Goal: Navigation & Orientation: Find specific page/section

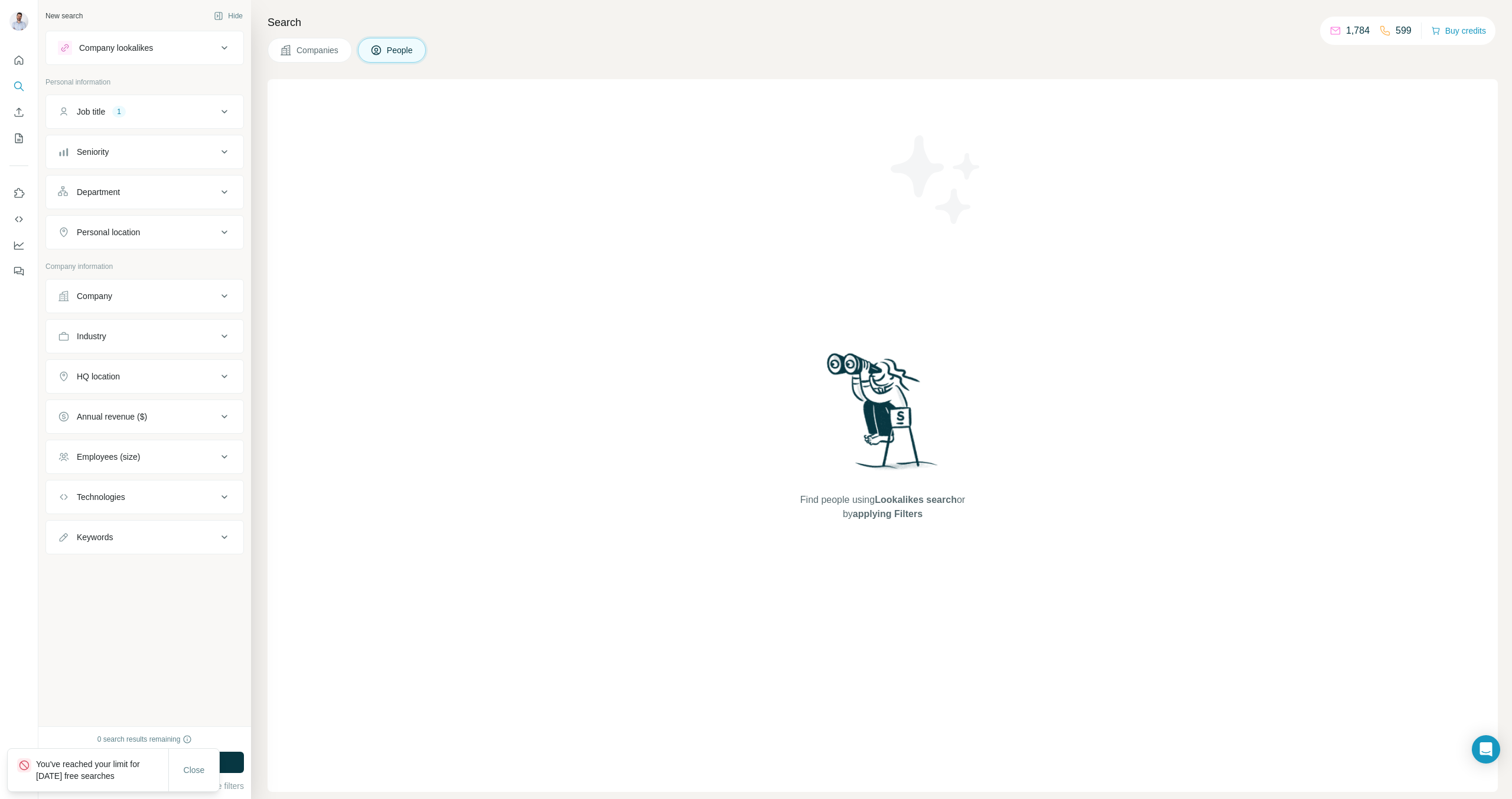
click at [183, 53] on div "Company lookalikes" at bounding box center [138, 48] width 160 height 14
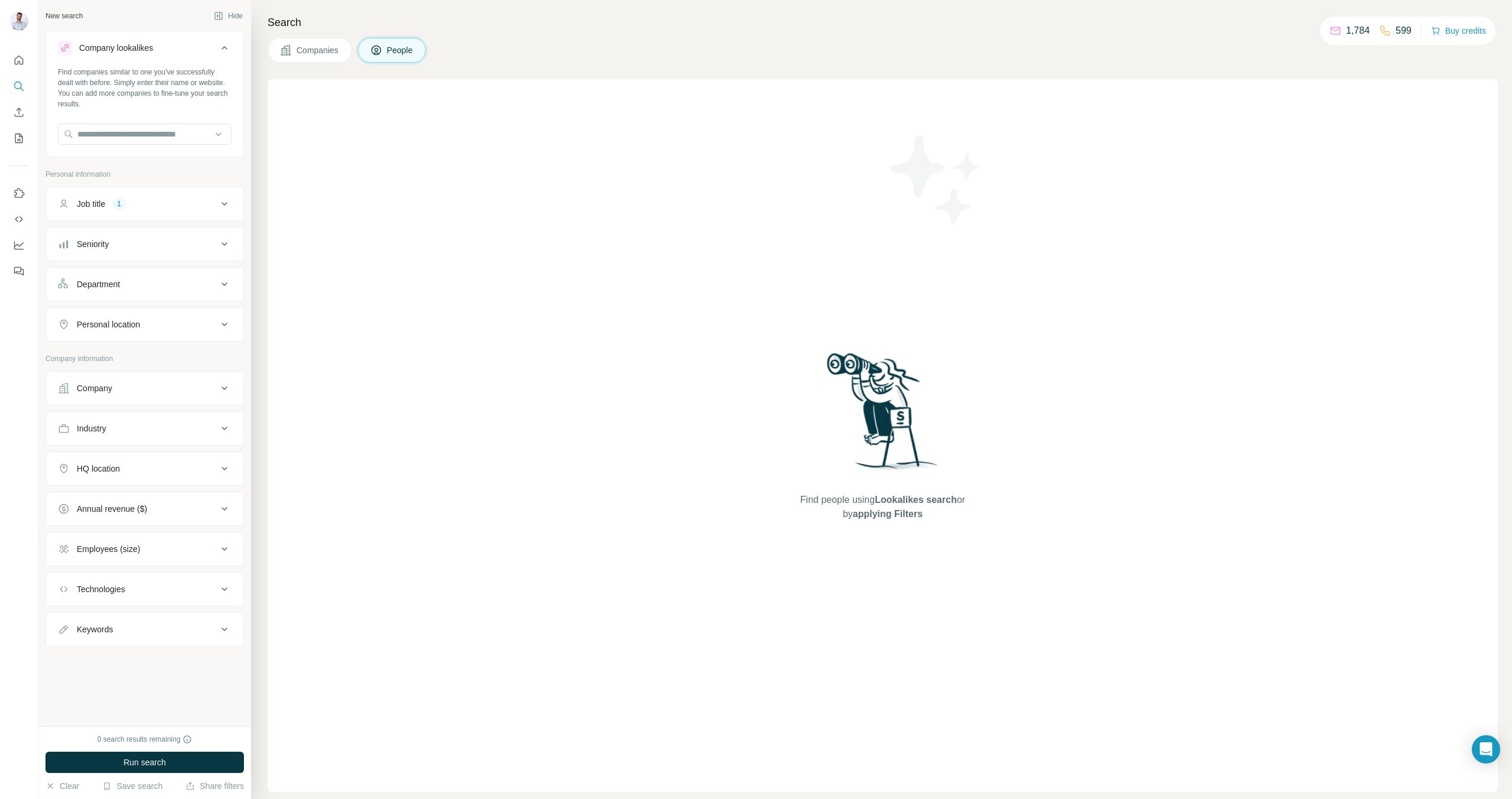
click at [316, 54] on span "Companies" at bounding box center [318, 50] width 43 height 12
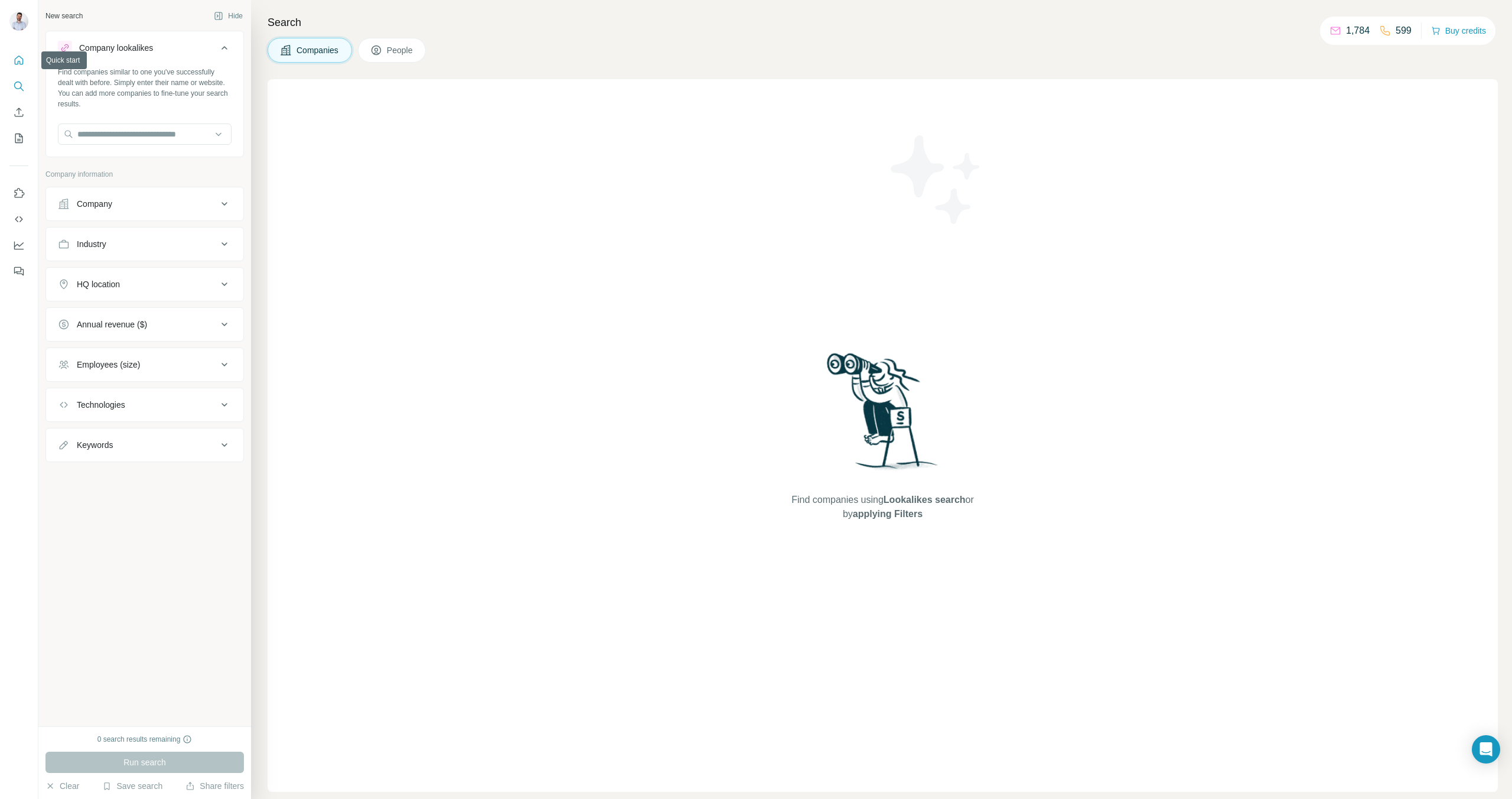
click at [20, 64] on icon "Quick start" at bounding box center [19, 60] width 9 height 9
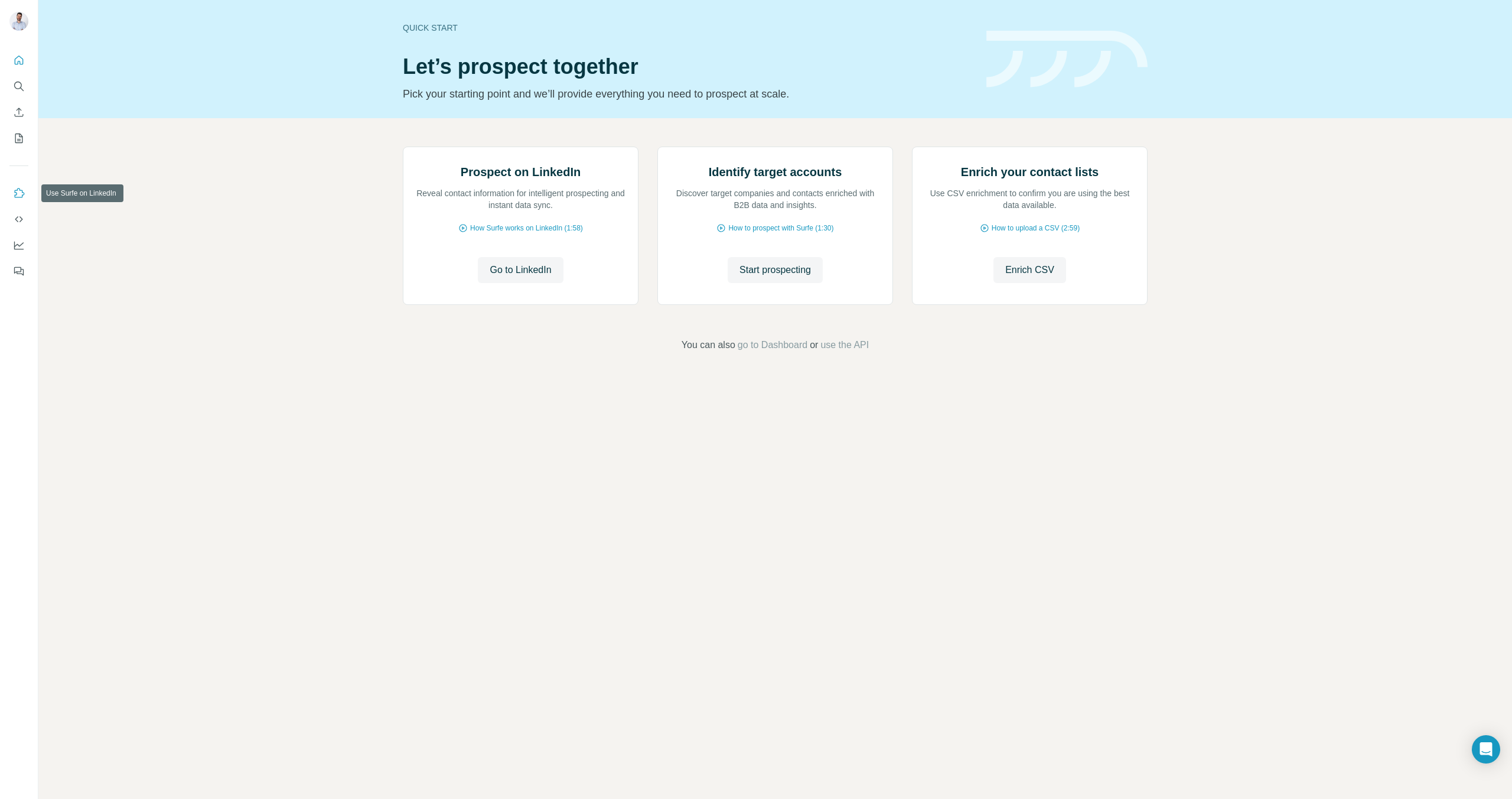
click at [21, 200] on button "Use Surfe on LinkedIn" at bounding box center [19, 193] width 19 height 21
click at [14, 249] on icon "Dashboard" at bounding box center [18, 246] width 9 height 8
